Goal: Task Accomplishment & Management: Manage account settings

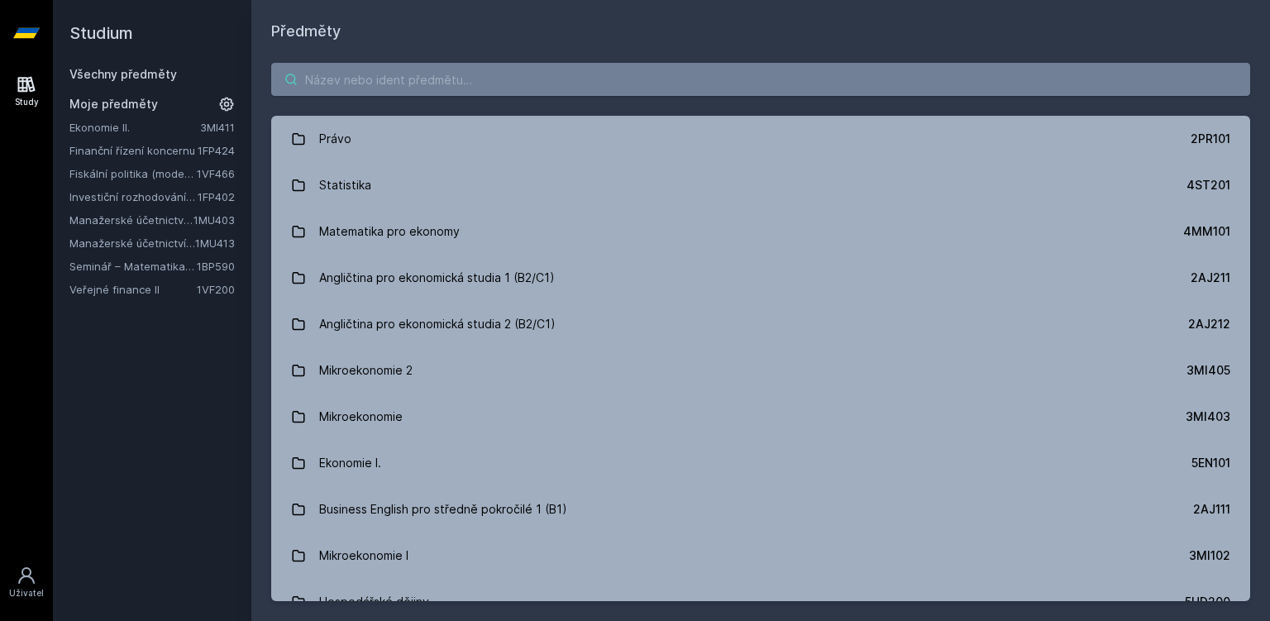
click at [344, 78] on input "search" at bounding box center [760, 79] width 979 height 33
paste input "4ST432"
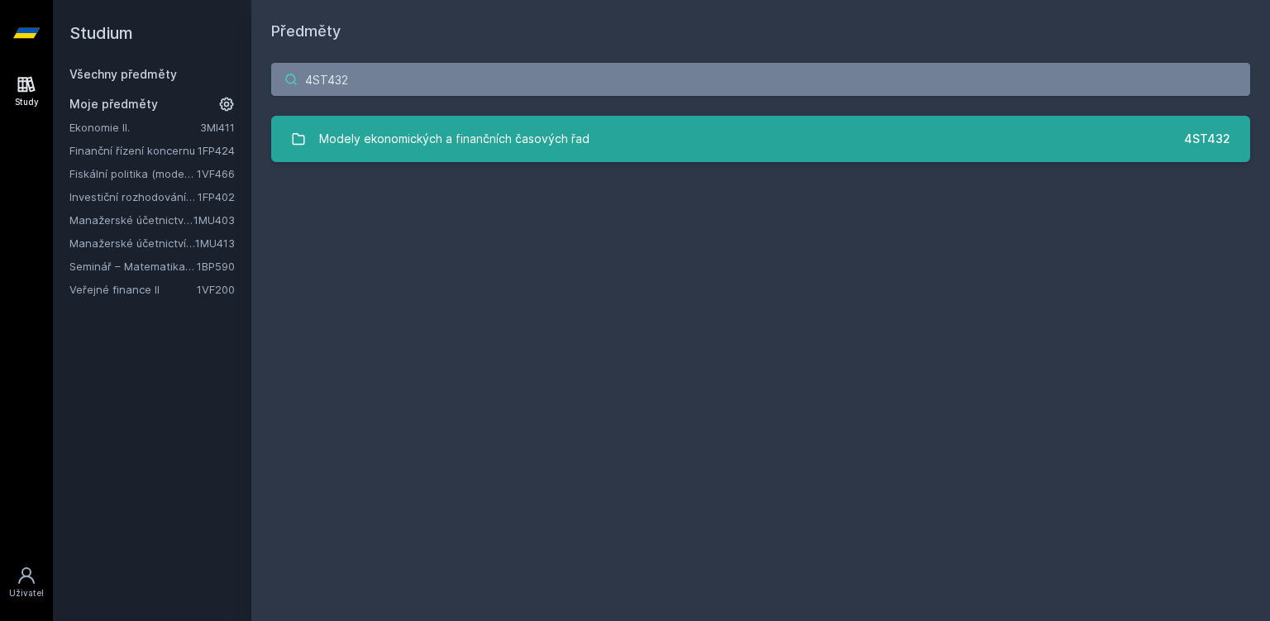
type input "4ST432"
click at [426, 130] on div "Modely ekonomických a finančních časových řad" at bounding box center [454, 138] width 270 height 33
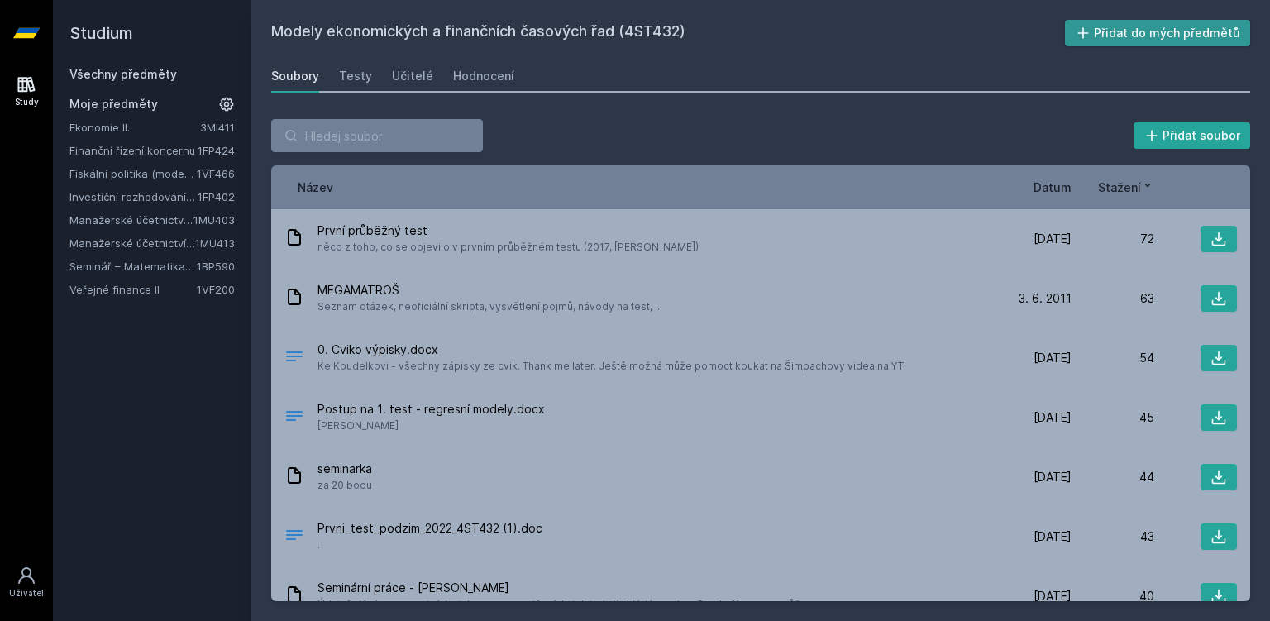
click at [1169, 33] on button "Přidat do mých předmětů" at bounding box center [1158, 33] width 186 height 26
click at [494, 79] on div "Hodnocení" at bounding box center [483, 76] width 61 height 17
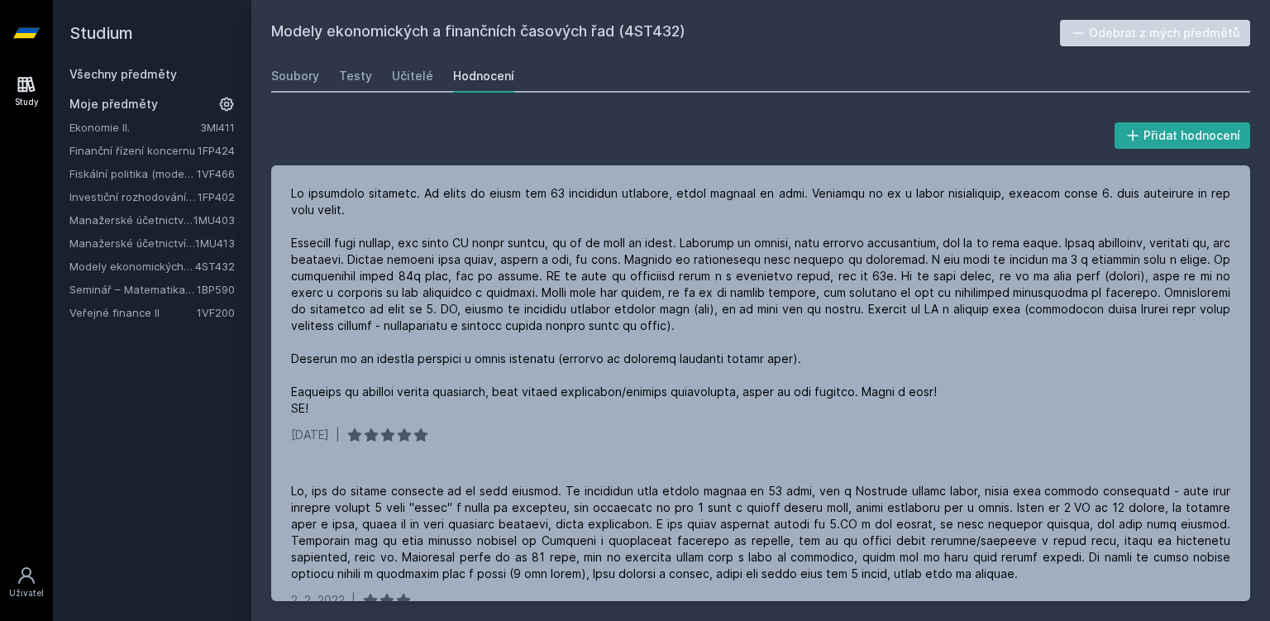
click at [126, 260] on link "Modely ekonomických a finančních časových řad" at bounding box center [132, 266] width 126 height 17
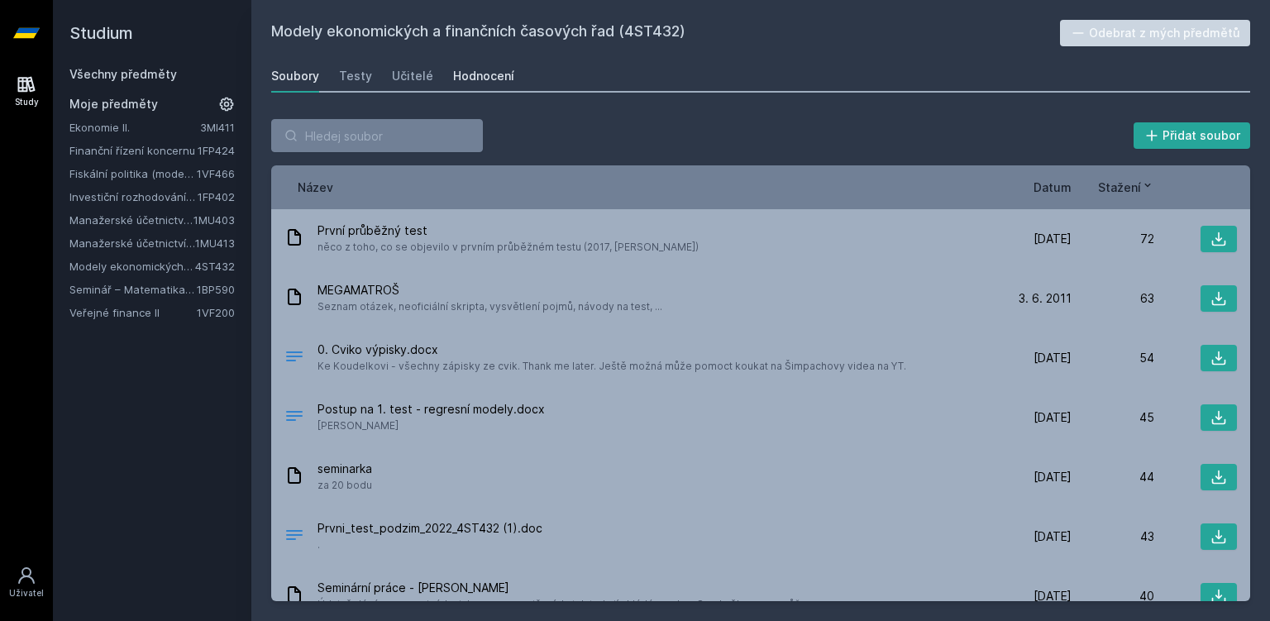
click at [501, 77] on div "Hodnocení" at bounding box center [483, 76] width 61 height 17
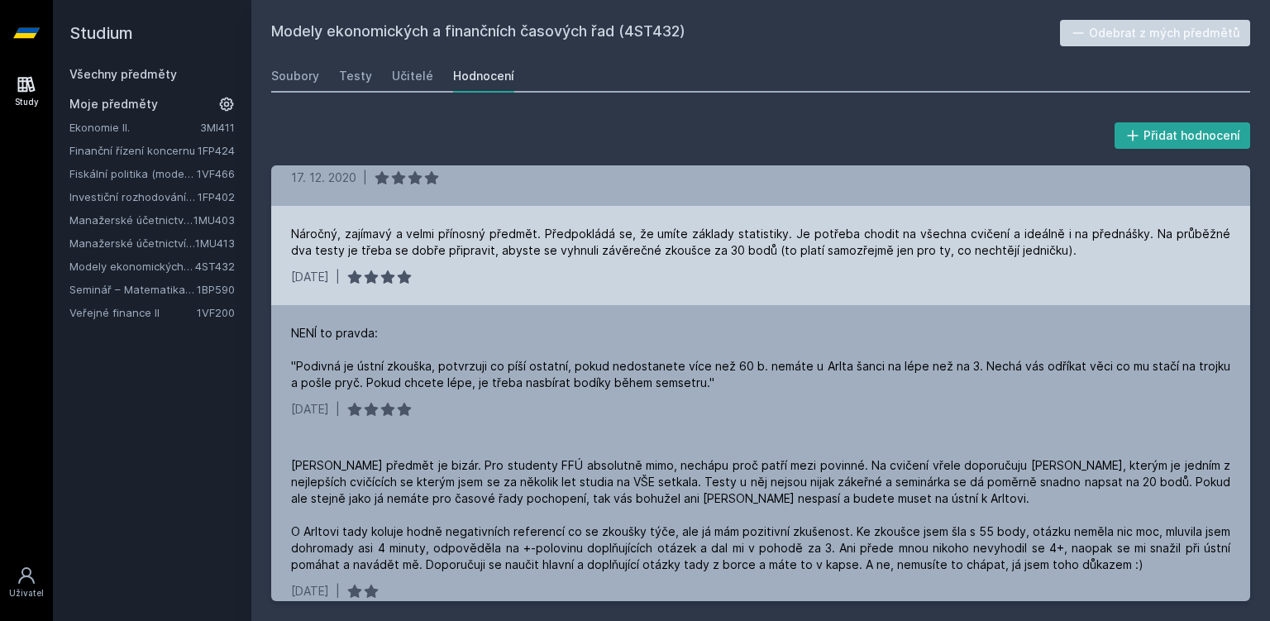
scroll to position [571, 0]
